Goal: Information Seeking & Learning: Check status

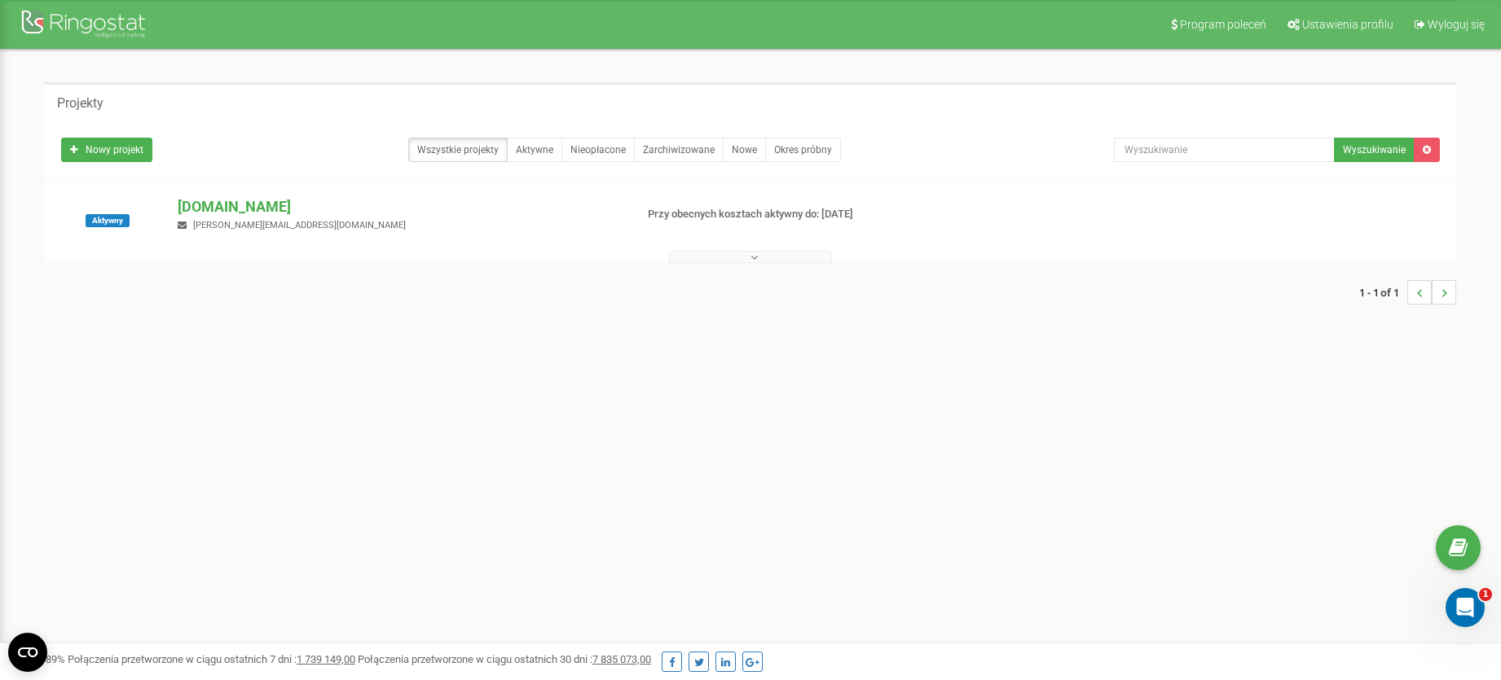
click at [346, 226] on div "[DOMAIN_NAME] [PERSON_NAME][EMAIL_ADDRESS][DOMAIN_NAME]" at bounding box center [399, 214] width 468 height 36
click at [354, 205] on p "[DOMAIN_NAME]" at bounding box center [399, 206] width 443 height 21
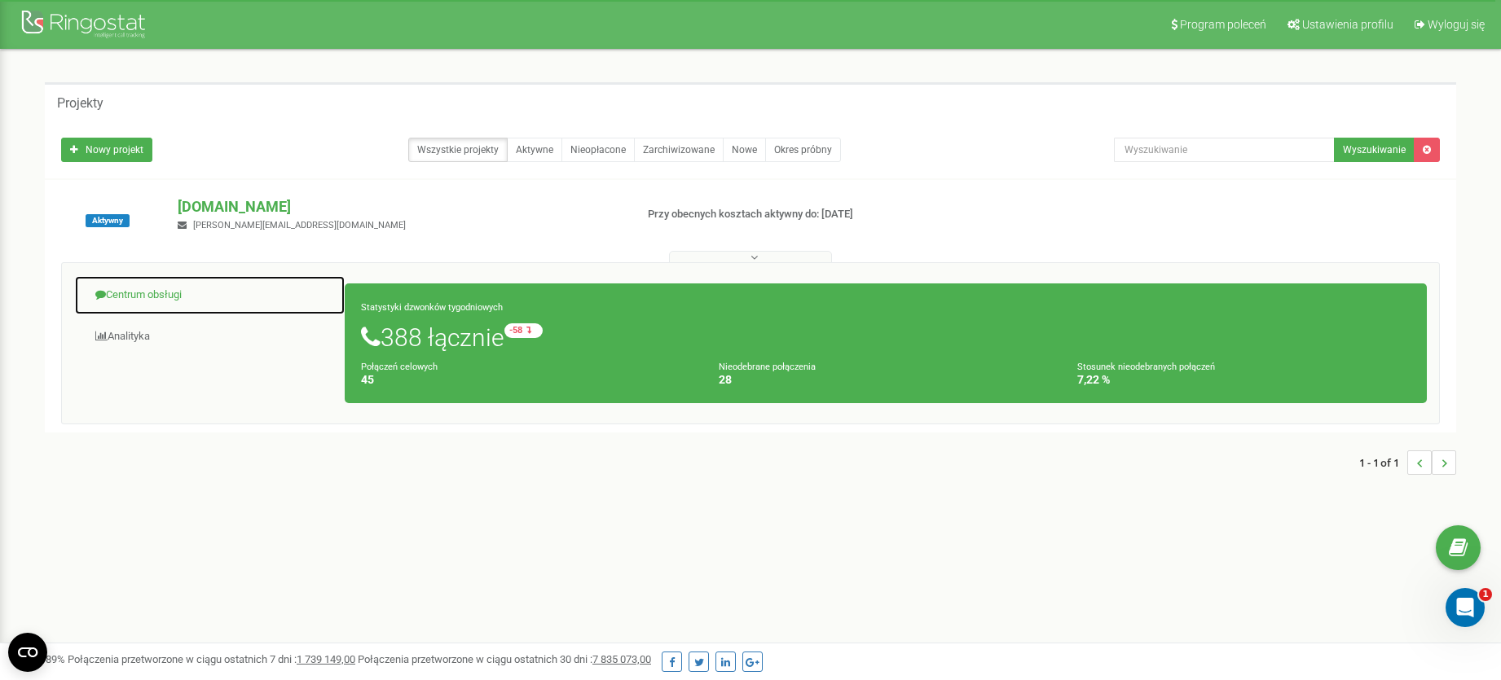
click at [143, 299] on link "Centrum obsługi" at bounding box center [209, 295] width 271 height 40
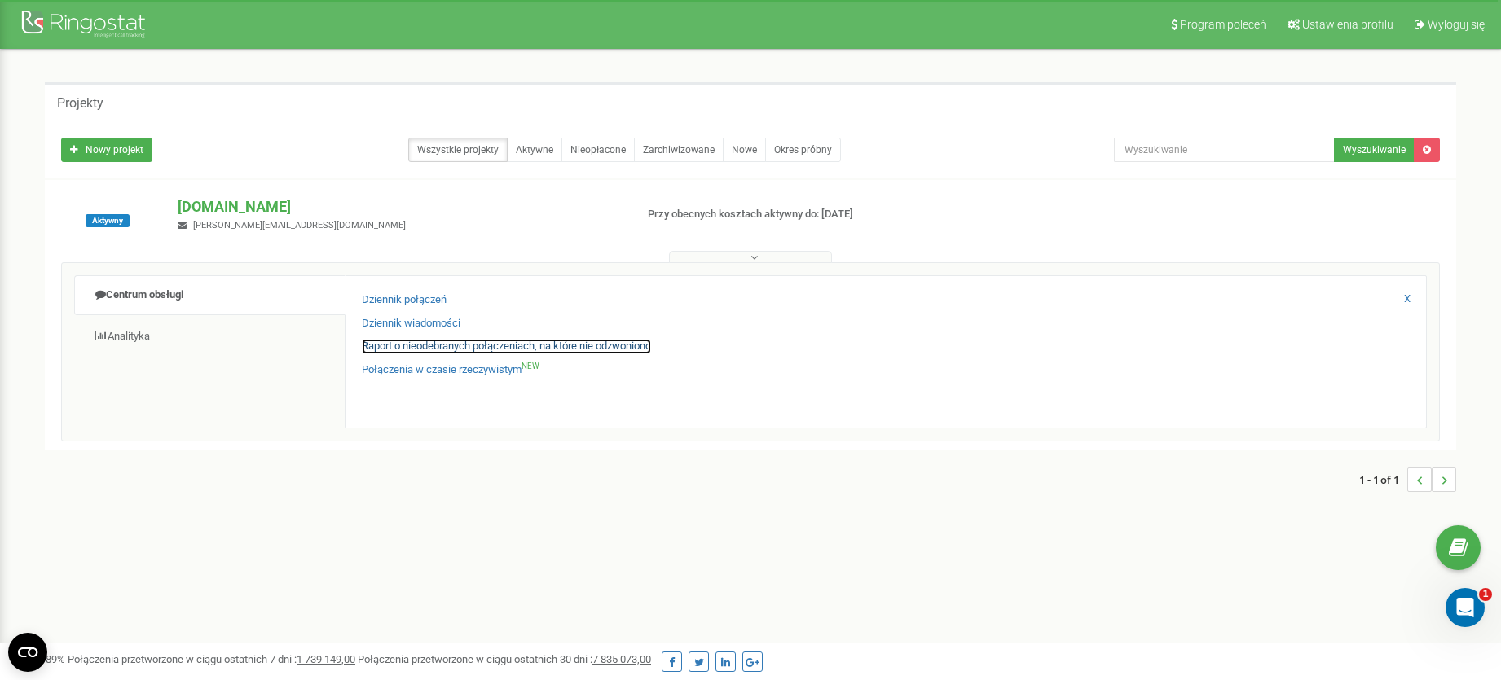
click at [553, 345] on link "Raport o nieodebranych połączeniach, na które nie odzwoniono" at bounding box center [506, 346] width 289 height 15
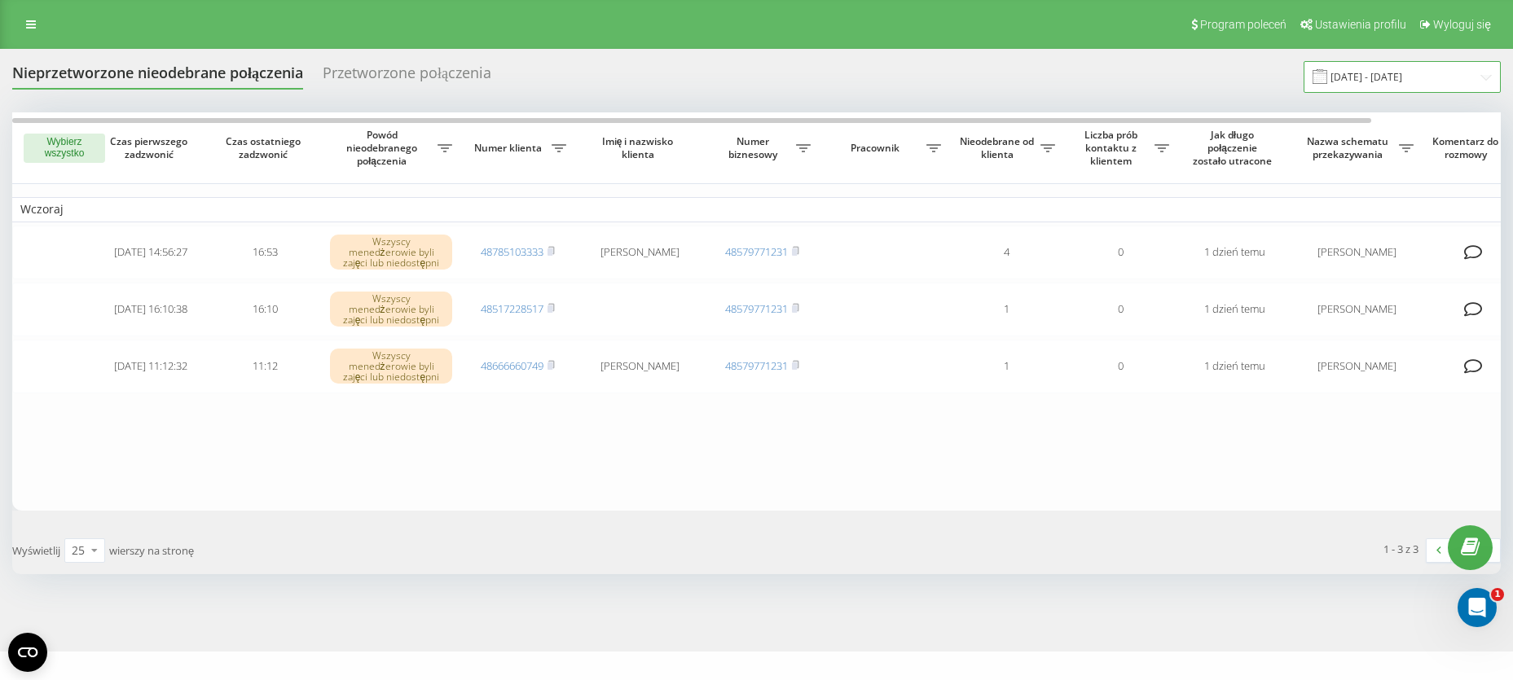
click at [1379, 78] on input "19.08.2025 - 19.09.2025" at bounding box center [1402, 77] width 197 height 32
click at [1099, 67] on div "Nieprzetworzone nieodebrane połączenia Przetworzone połączenia 19.08.2025 - 19.…" at bounding box center [756, 77] width 1489 height 32
